Goal: Information Seeking & Learning: Learn about a topic

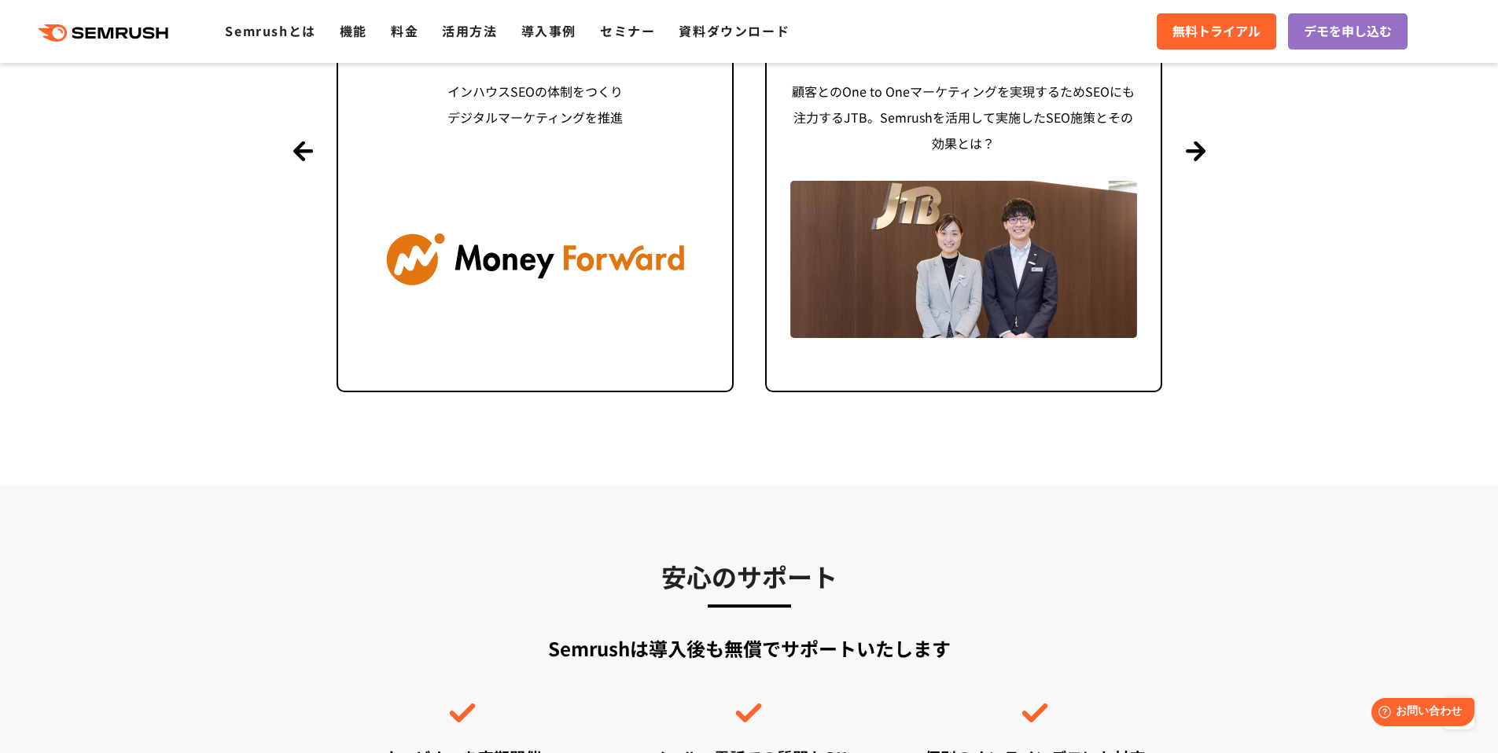
scroll to position [4074, 0]
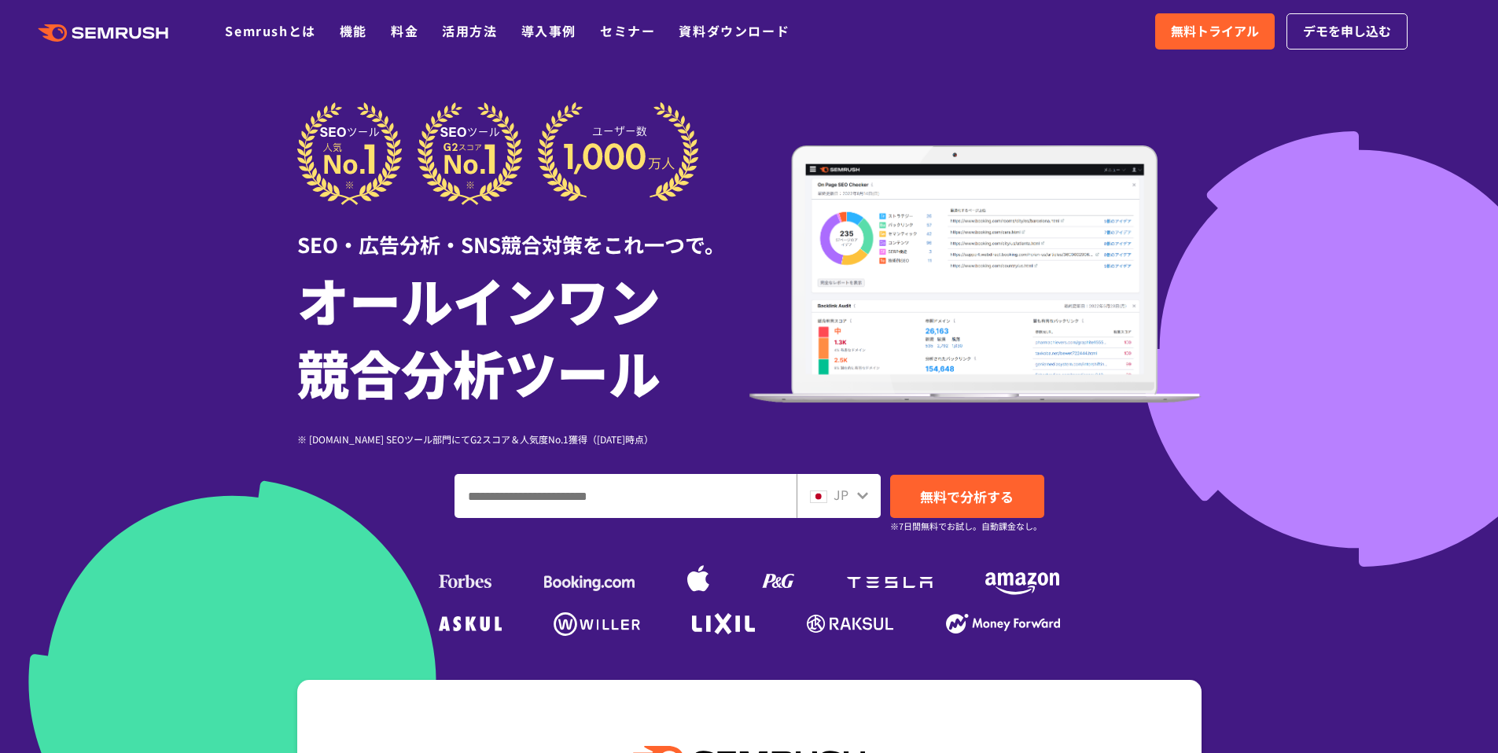
click at [616, 511] on input "ドメイン、キーワードまたはURLを入力してください" at bounding box center [625, 496] width 340 height 42
type input "******"
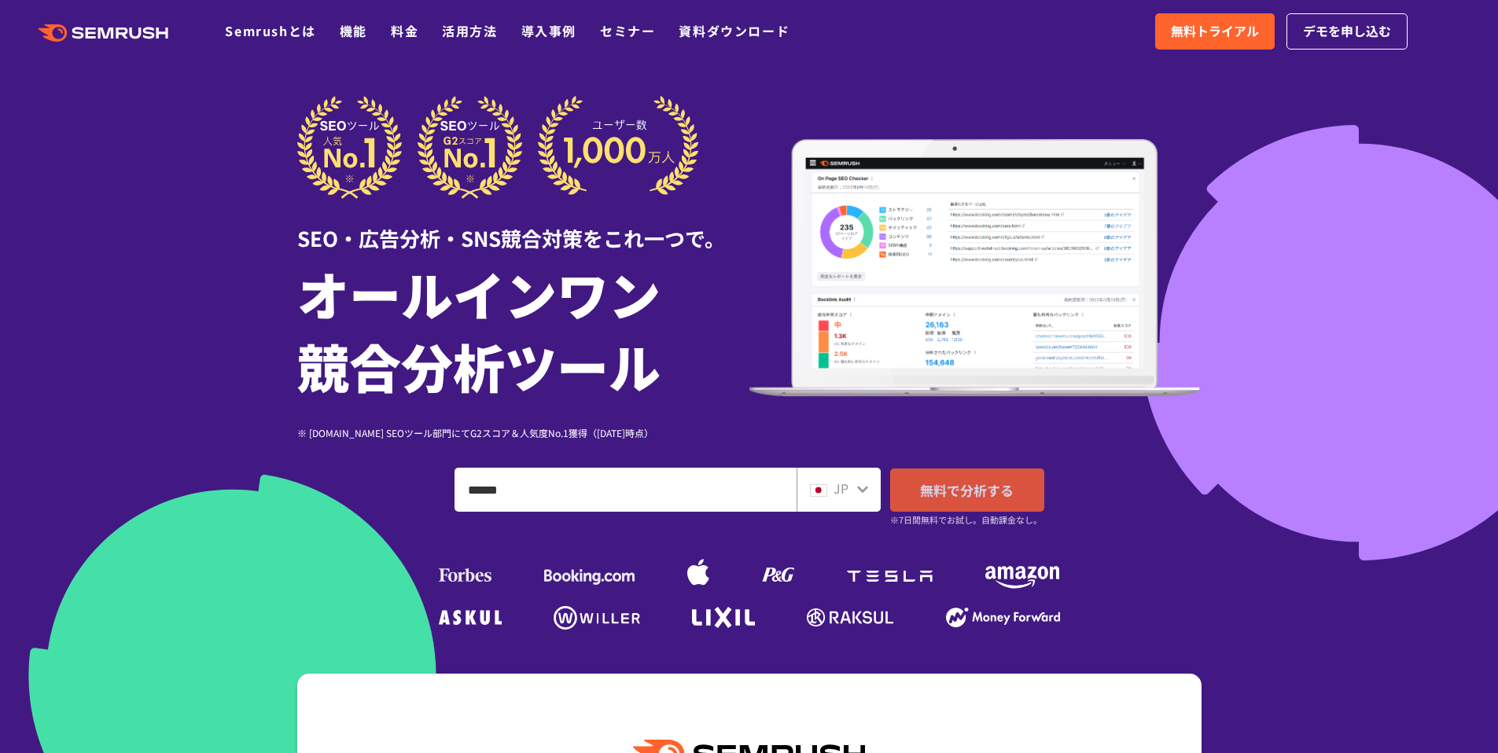
scroll to position [513, 0]
